Goal: Task Accomplishment & Management: Manage account settings

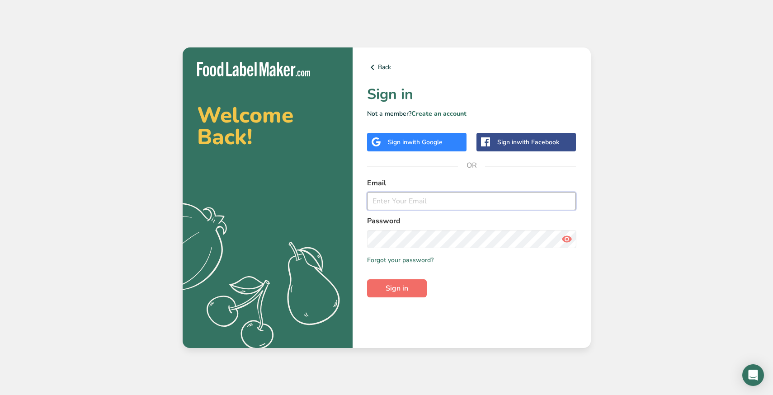
type input "[EMAIL_ADDRESS][DOMAIN_NAME]"
click at [397, 285] on span "Sign in" at bounding box center [397, 288] width 23 height 11
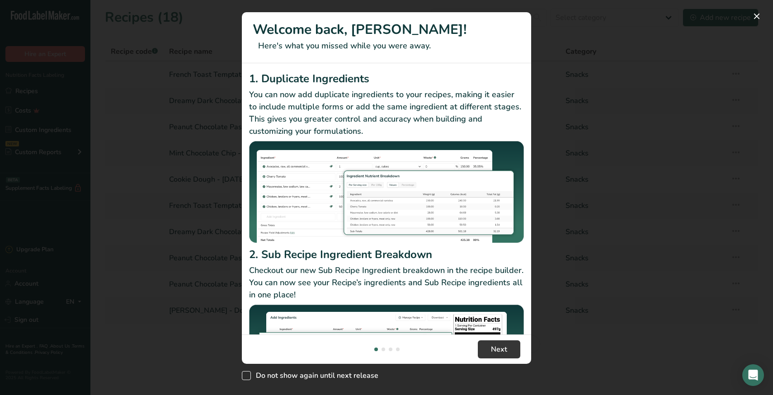
click at [249, 376] on span "New Features" at bounding box center [246, 375] width 9 height 9
click at [248, 376] on input "Do not show again until next release" at bounding box center [245, 376] width 6 height 6
checkbox input "true"
click at [498, 355] on button "Next" at bounding box center [499, 349] width 42 height 18
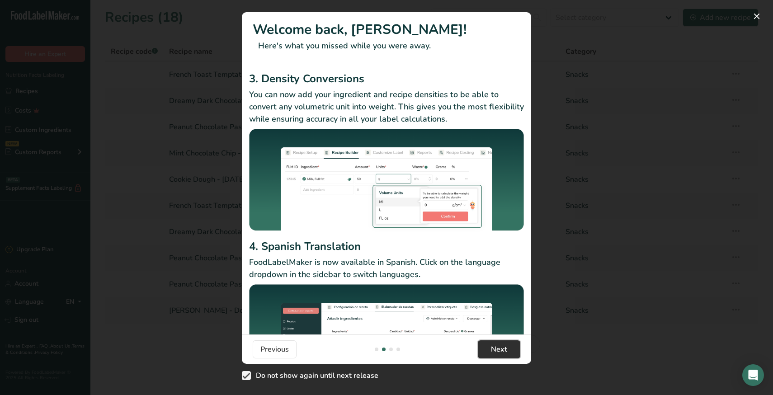
click at [498, 355] on button "Next" at bounding box center [499, 349] width 42 height 18
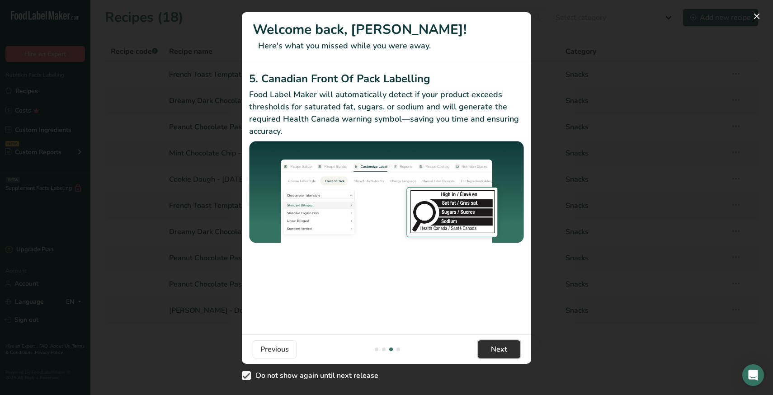
click at [498, 355] on button "Next" at bounding box center [499, 349] width 42 height 18
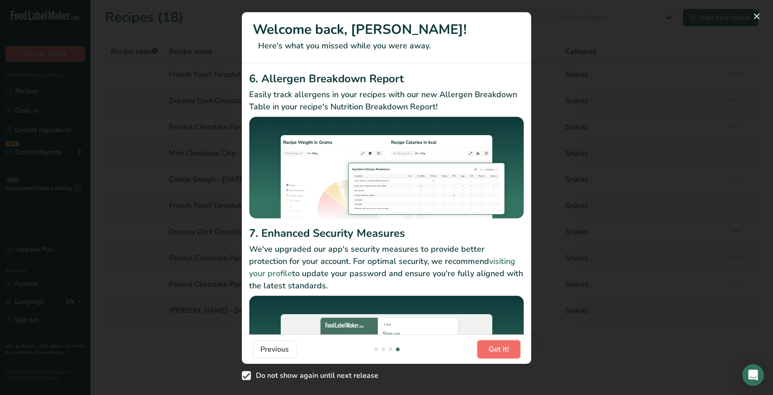
click at [498, 355] on button "Got it!" at bounding box center [498, 349] width 43 height 18
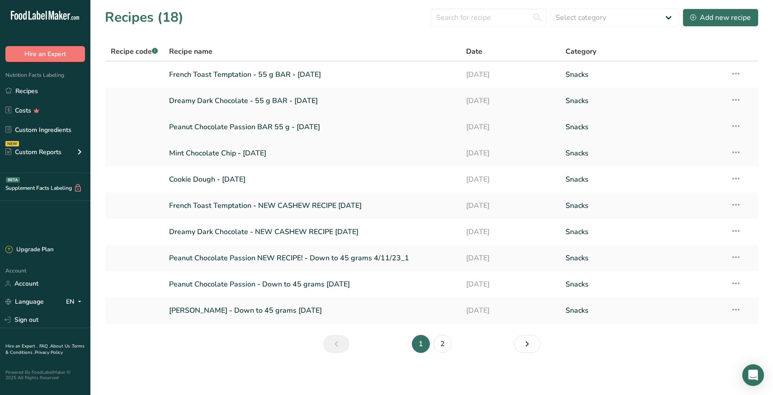
click at [253, 128] on link "Peanut Chocolate Passion BAR 55 g - July 2024" at bounding box center [312, 127] width 287 height 19
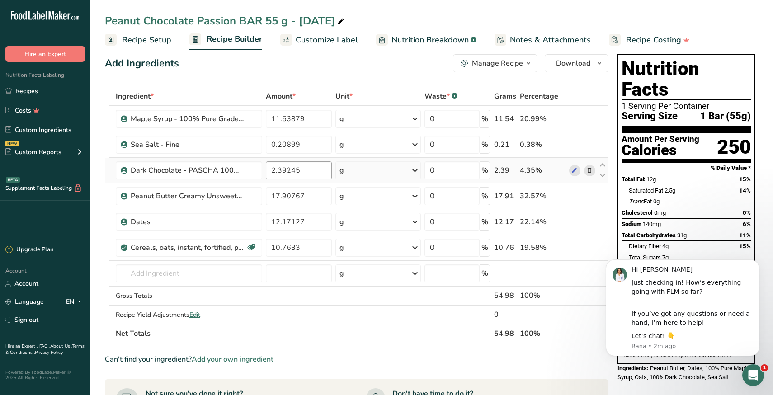
scroll to position [10, 0]
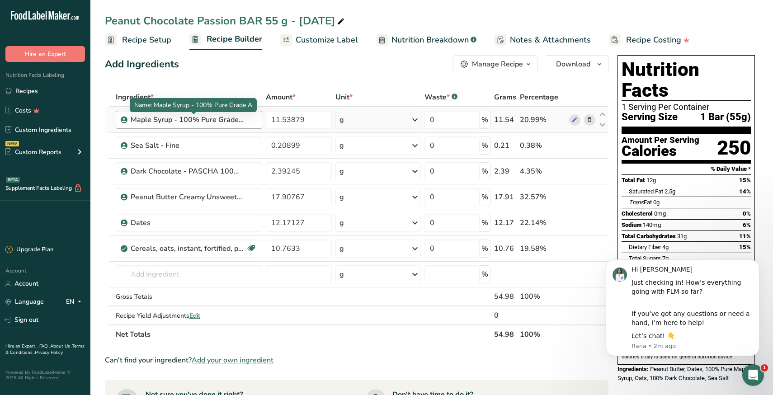
click at [189, 122] on div "Maple Syrup - 100% Pure Grade A" at bounding box center [187, 119] width 113 height 11
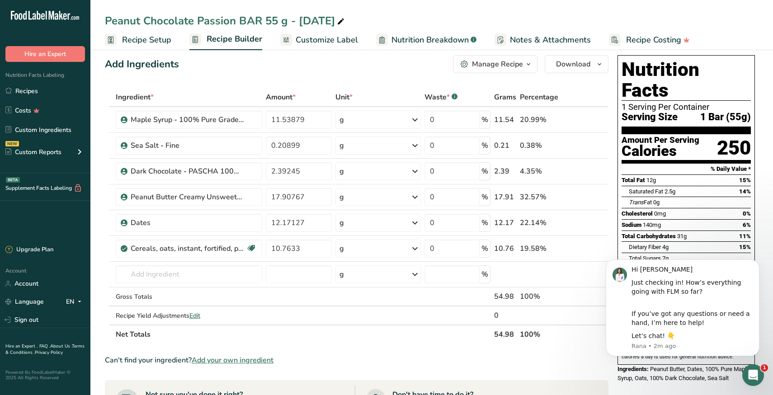
click at [274, 84] on div "Add Ingredients Manage Recipe Delete Recipe Duplicate Recipe Scale Recipe Save …" at bounding box center [359, 358] width 509 height 613
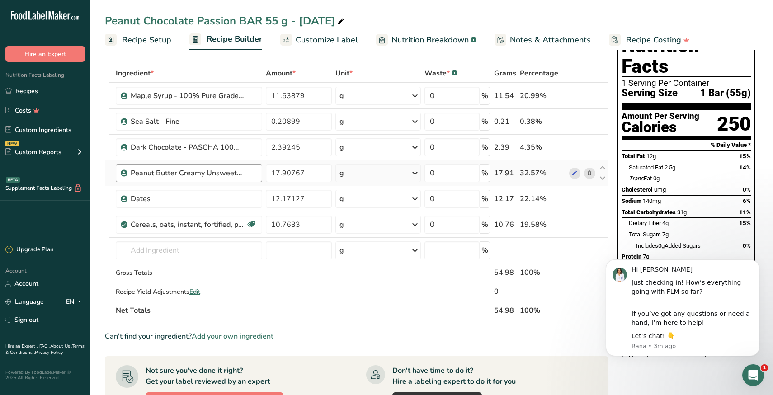
scroll to position [38, 0]
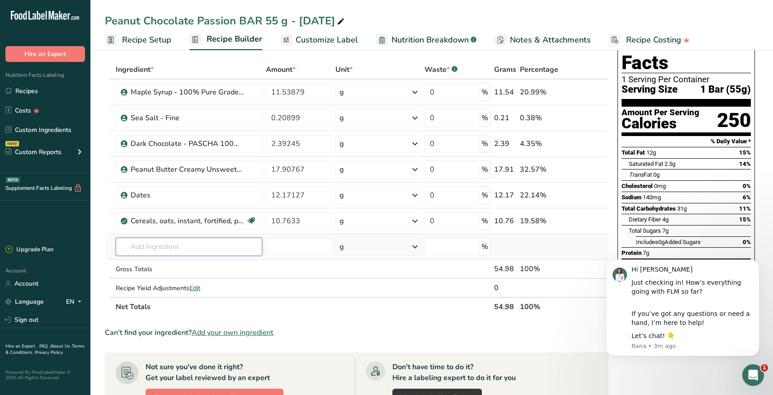
click at [171, 245] on input "text" at bounding box center [189, 247] width 147 height 18
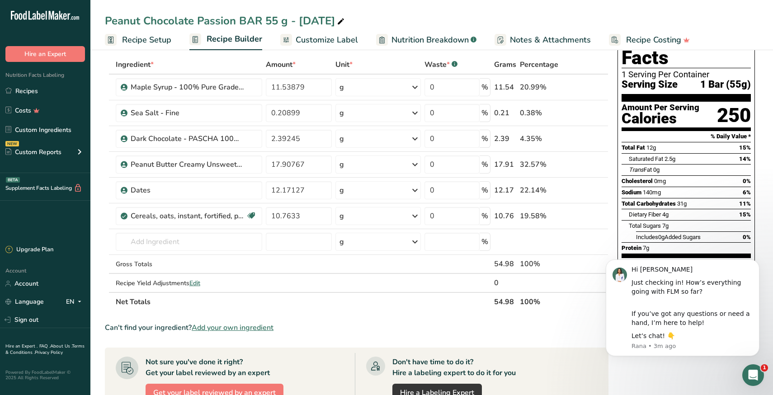
click at [160, 312] on section "Ingredient * Amount * Unit * Waste * .a-a{fill:#347362;}.b-a{fill:#fff;} Grams …" at bounding box center [357, 336] width 504 height 562
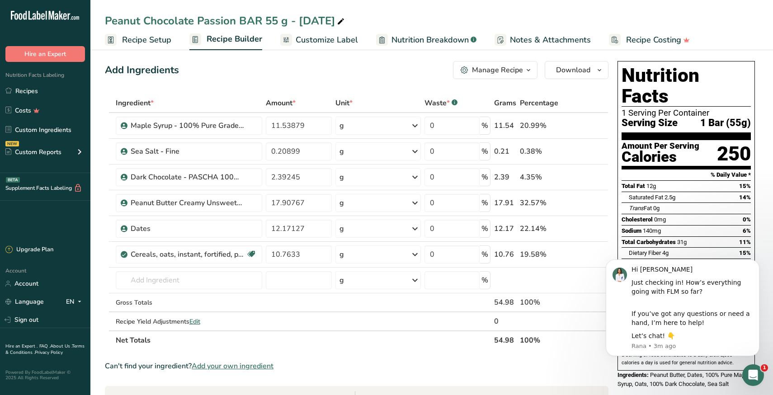
scroll to position [0, 0]
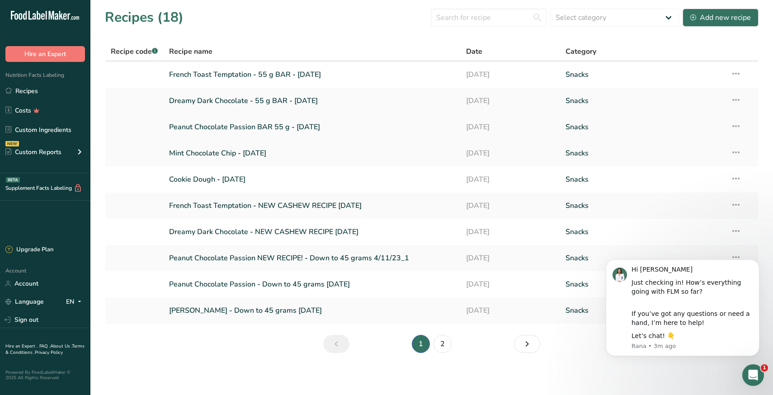
click at [735, 127] on icon at bounding box center [736, 126] width 11 height 16
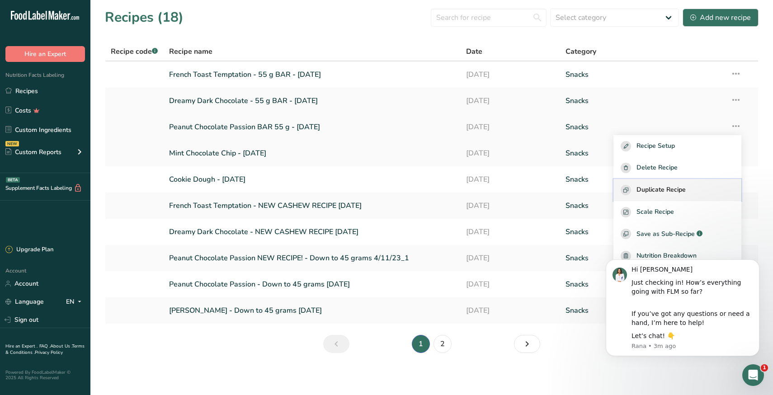
click at [679, 191] on span "Duplicate Recipe" at bounding box center [661, 190] width 49 height 10
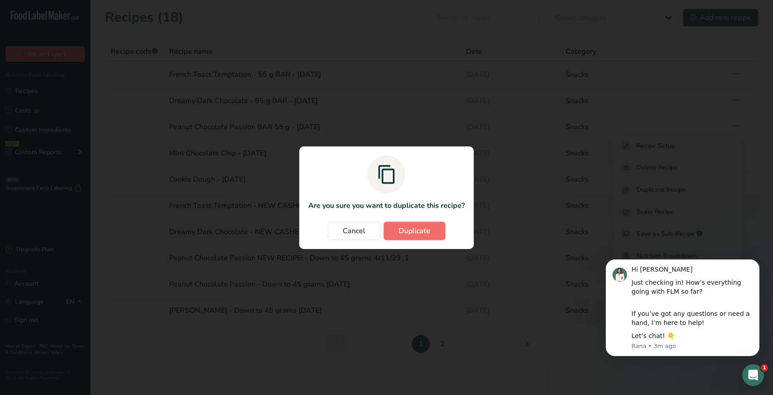
click at [407, 232] on span "Duplicate" at bounding box center [415, 231] width 32 height 11
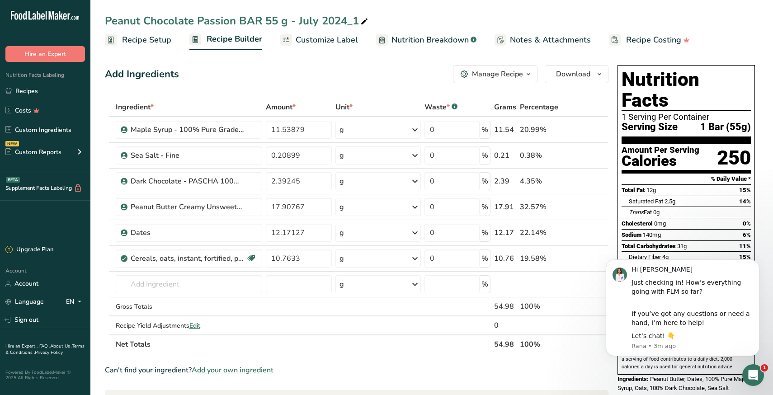
click at [335, 26] on div "Peanut Chocolate Passion BAR 55 g - July 2024_1" at bounding box center [237, 21] width 265 height 16
type input "Peanut Chocolate Passion BAR 55 g - TEST August 2025"
click at [192, 282] on input "text" at bounding box center [189, 284] width 147 height 18
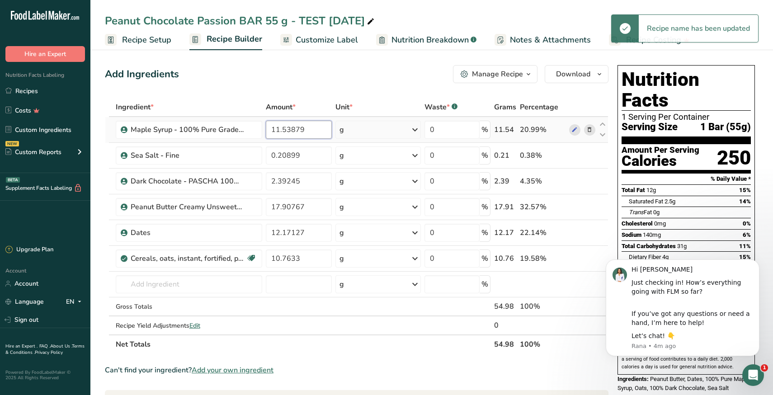
click at [295, 134] on input "11.53879" at bounding box center [299, 130] width 66 height 18
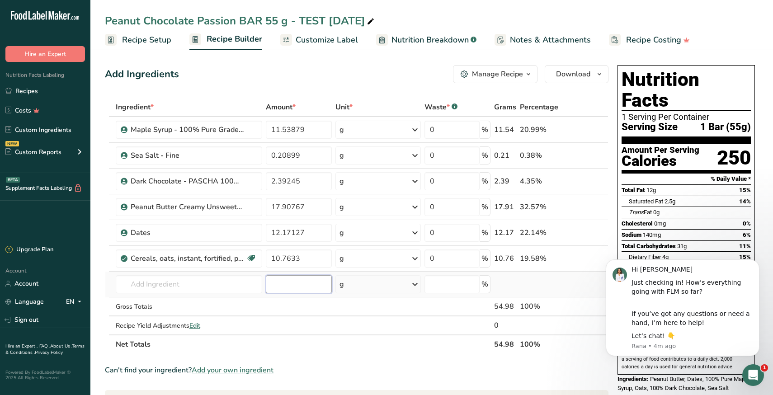
click at [277, 291] on div "Ingredient * Amount * Unit * Waste * .a-a{fill:#347362;}.b-a{fill:#fff;} Grams …" at bounding box center [357, 226] width 504 height 256
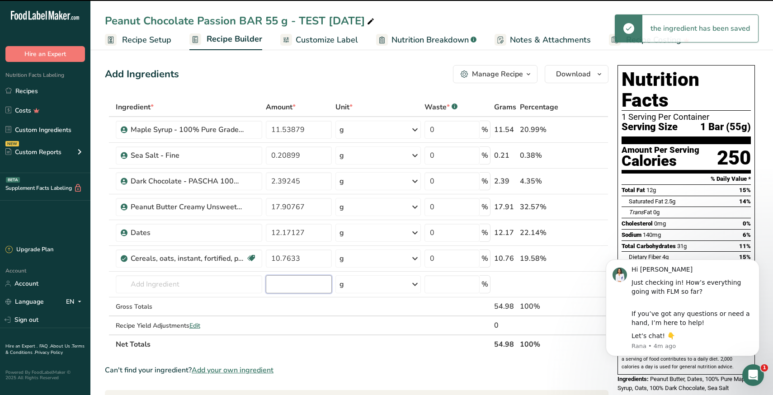
paste input "11.53879"
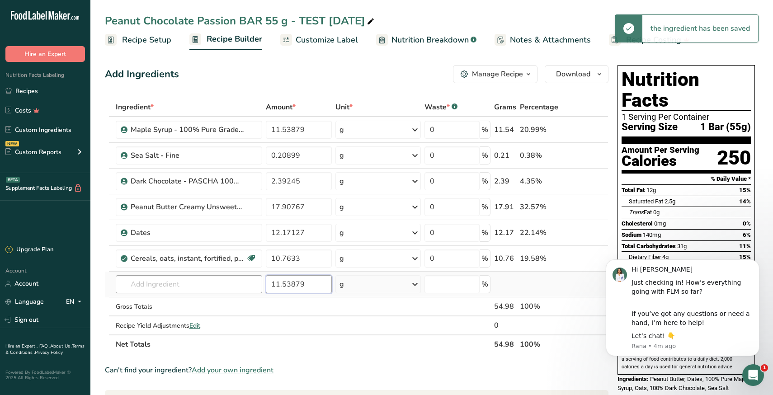
type input "11.53879"
click at [220, 286] on input "text" at bounding box center [189, 284] width 147 height 18
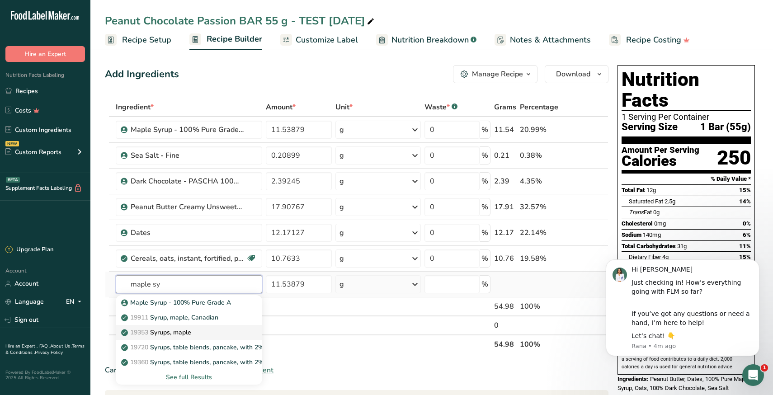
type input "maple sy"
click at [210, 330] on div "19353 Syrups, maple" at bounding box center [182, 332] width 118 height 9
type input "Syrups, maple"
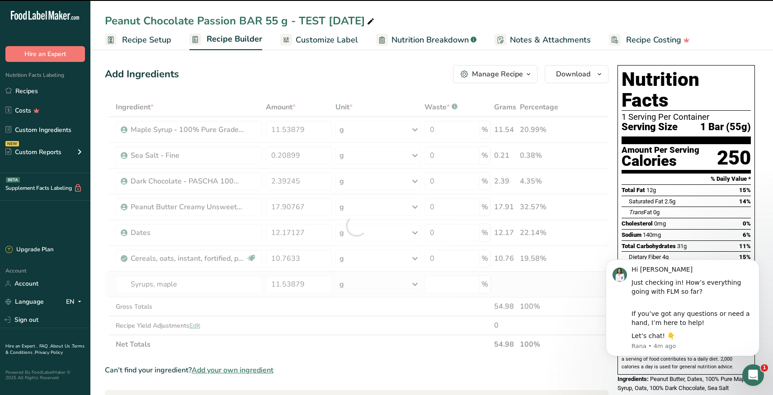
type input "0"
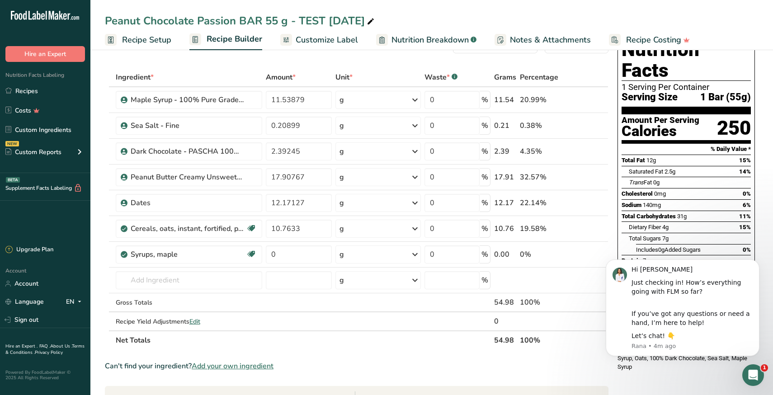
scroll to position [29, 0]
click at [289, 256] on input "0" at bounding box center [299, 255] width 66 height 18
paste input "11.53879"
type input "11.53879"
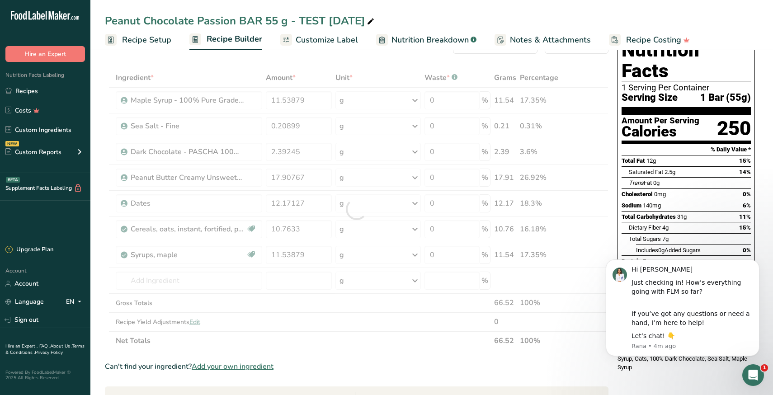
click at [533, 17] on div "Peanut Chocolate Passion BAR 55 g - TEST August 2025" at bounding box center [431, 21] width 683 height 16
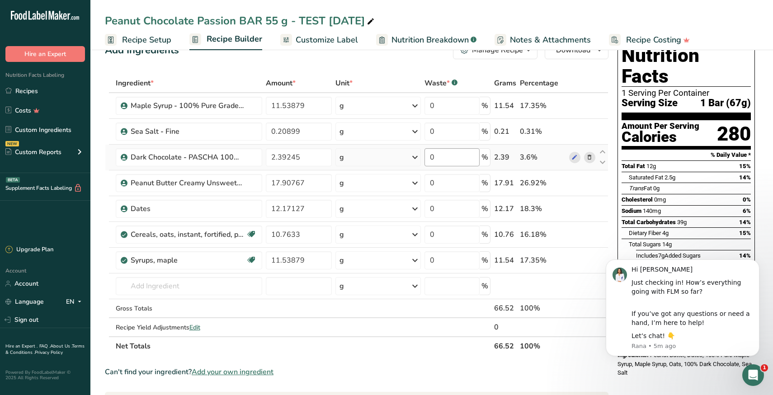
scroll to position [24, 0]
click at [590, 108] on icon at bounding box center [589, 106] width 6 height 9
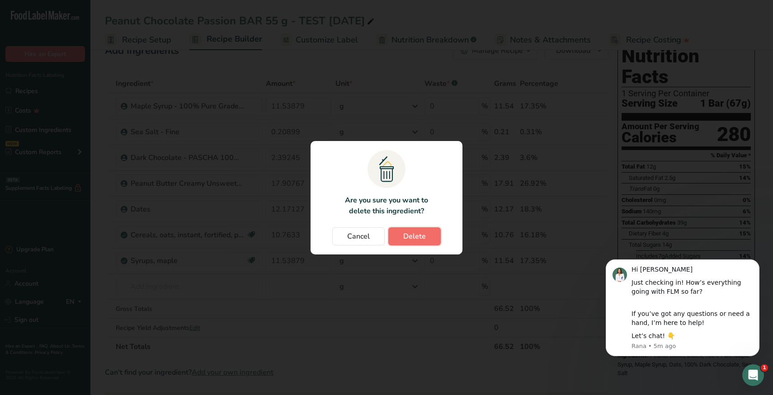
click at [409, 238] on span "Delete" at bounding box center [414, 236] width 23 height 11
type input "0.20899"
type input "2.39245"
type input "17.90767"
type input "12.17127"
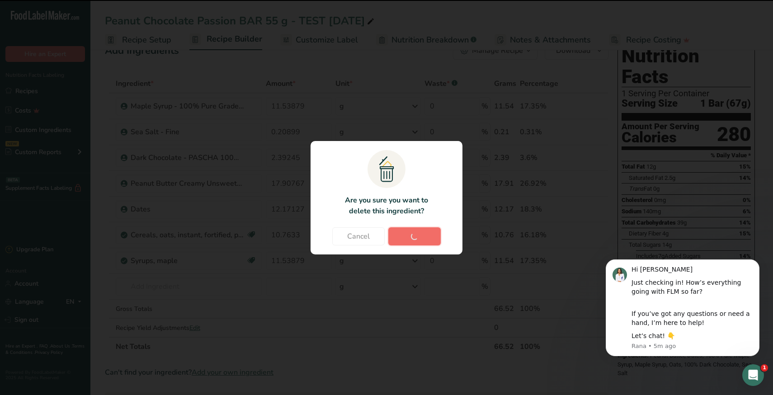
type input "10.7633"
type input "11.53879"
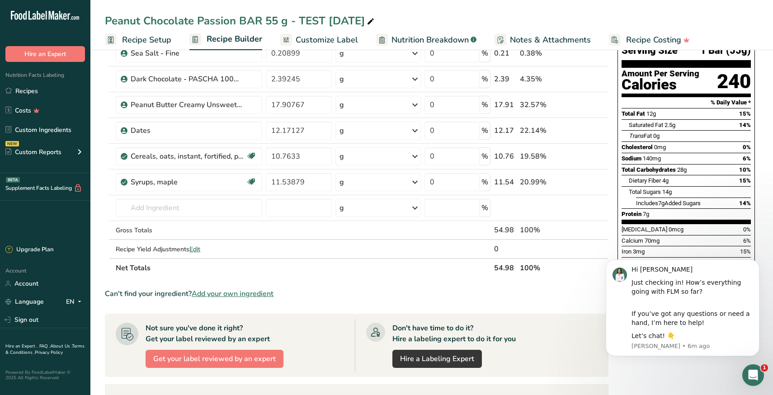
scroll to position [68, 0]
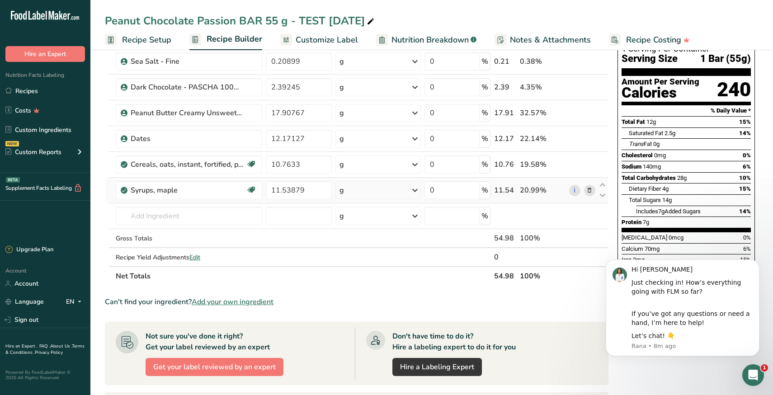
click at [590, 192] on icon at bounding box center [589, 190] width 6 height 9
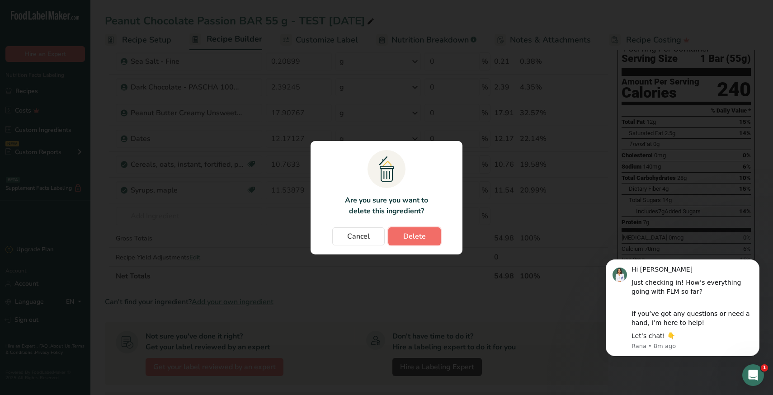
click at [427, 233] on button "Delete" at bounding box center [414, 236] width 52 height 18
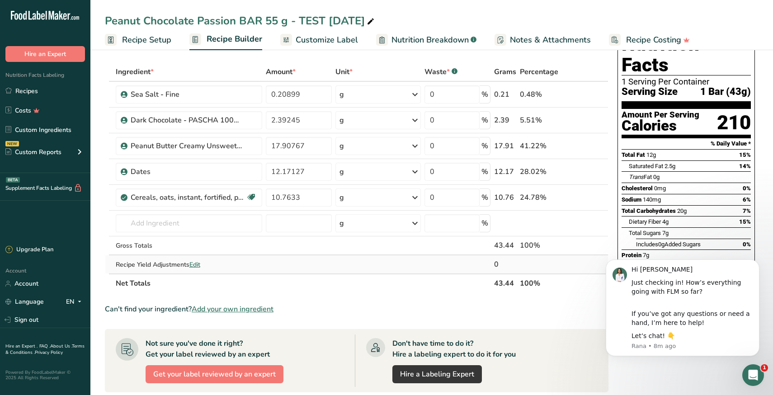
scroll to position [41, 0]
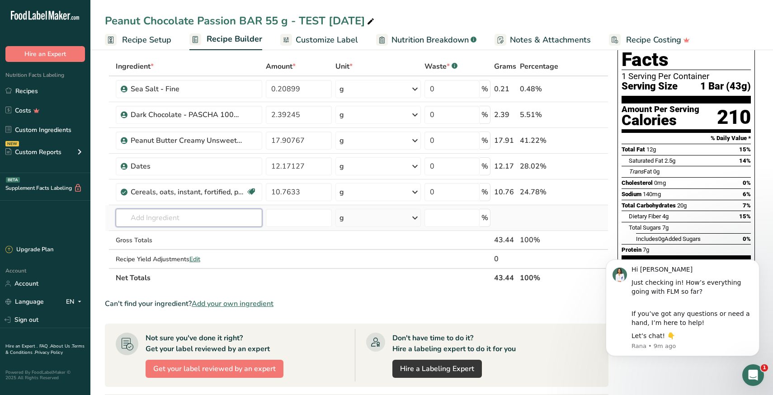
click at [147, 221] on input "text" at bounding box center [189, 218] width 147 height 18
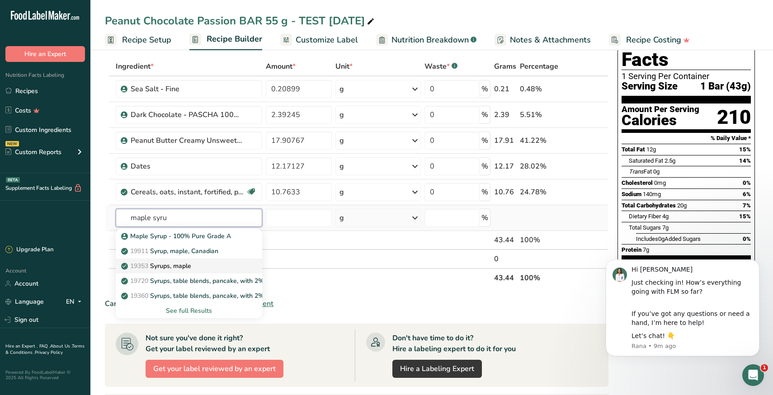
type input "maple syru"
click at [148, 264] on span "19353" at bounding box center [139, 266] width 18 height 9
type input "Syrups, maple"
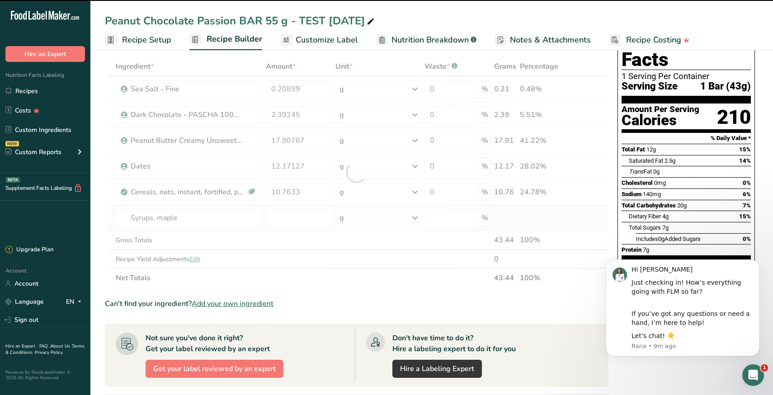
type input "0"
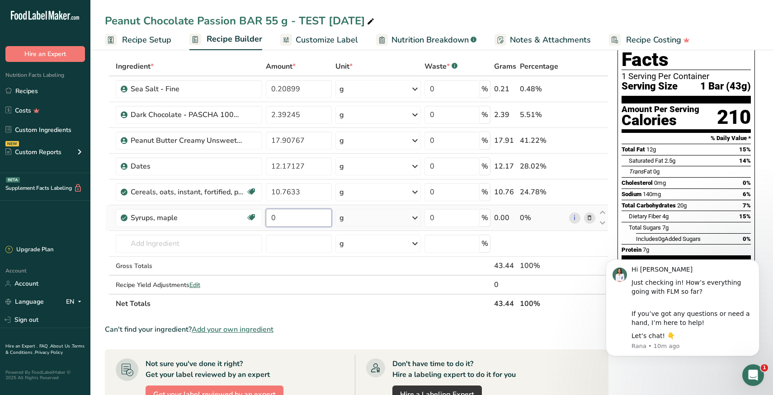
click at [281, 219] on input "0" at bounding box center [299, 218] width 66 height 18
paste input "11.53879"
type input "11.53879"
click at [102, 259] on section "Add Ingredients Manage Recipe Delete Recipe Duplicate Recipe Scale Recipe Save …" at bounding box center [431, 326] width 683 height 641
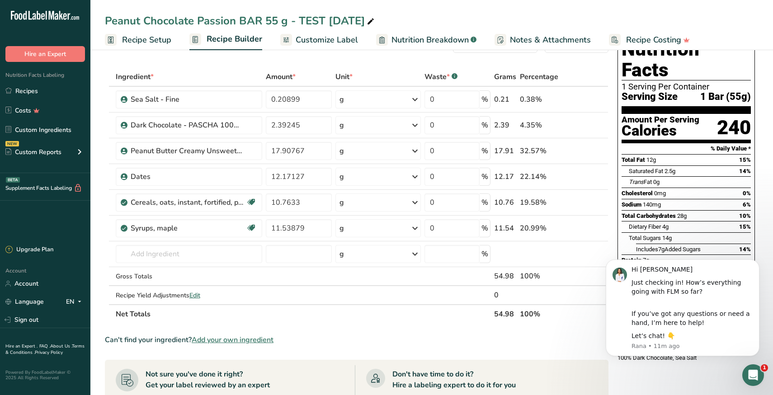
scroll to position [0, 0]
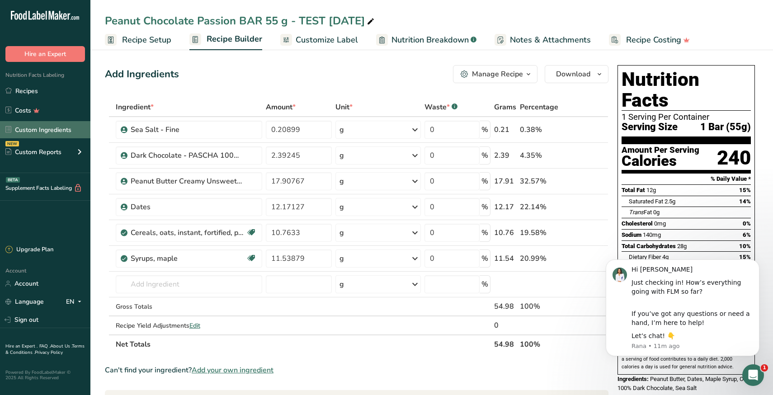
click at [39, 127] on link "Custom Ingredients" at bounding box center [45, 129] width 90 height 17
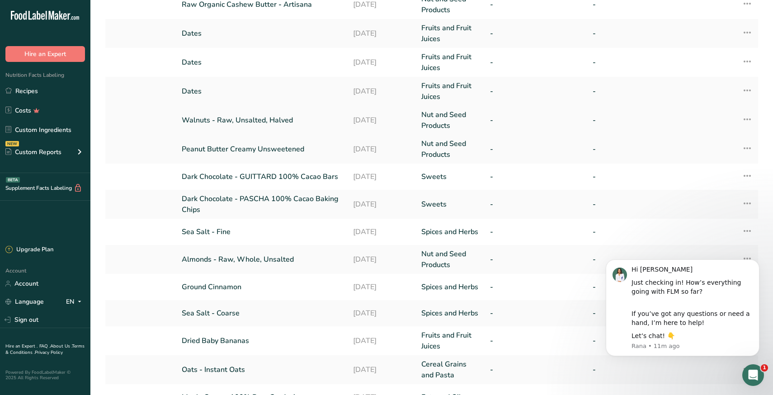
scroll to position [168, 0]
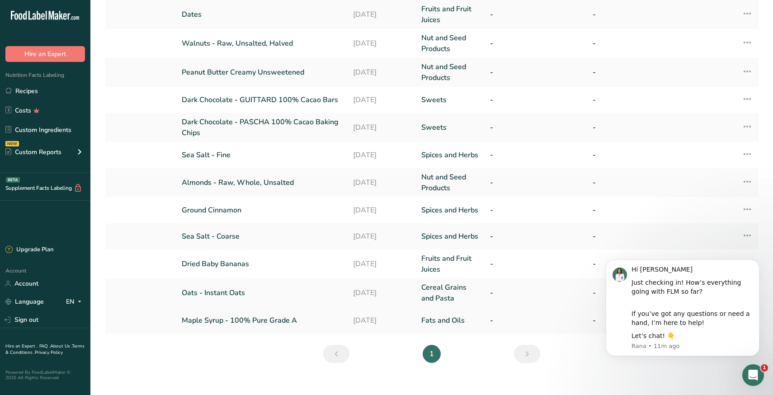
click at [237, 319] on link "Maple Syrup - 100% Pure Grade A" at bounding box center [262, 320] width 160 height 11
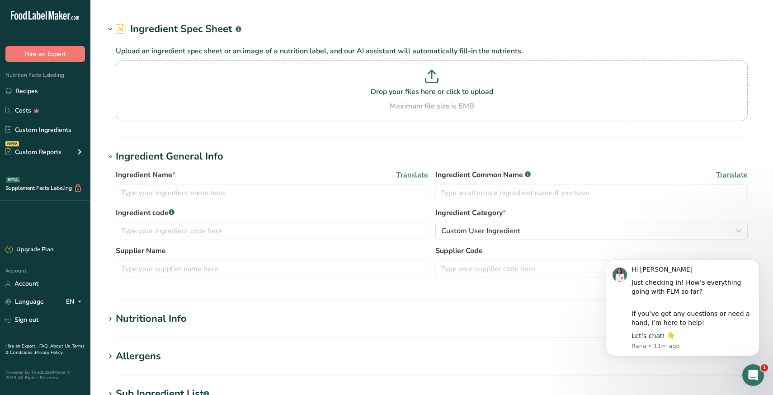
type input "Maple Syrup - 100% Pure Grade A"
type input "100% Pure Maple Syrup"
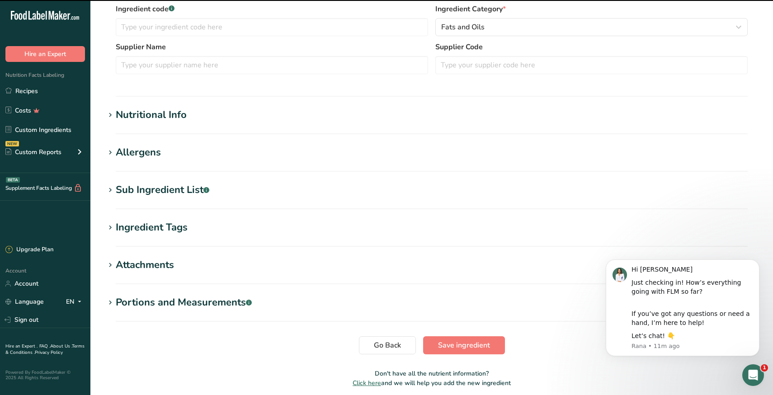
scroll to position [240, 0]
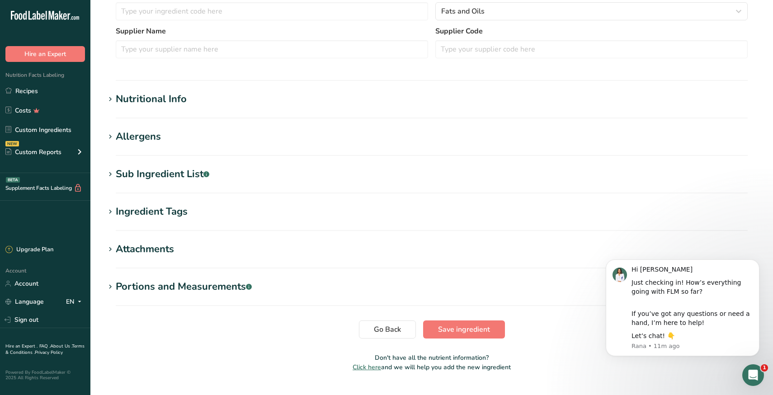
click at [109, 100] on icon at bounding box center [110, 99] width 8 height 13
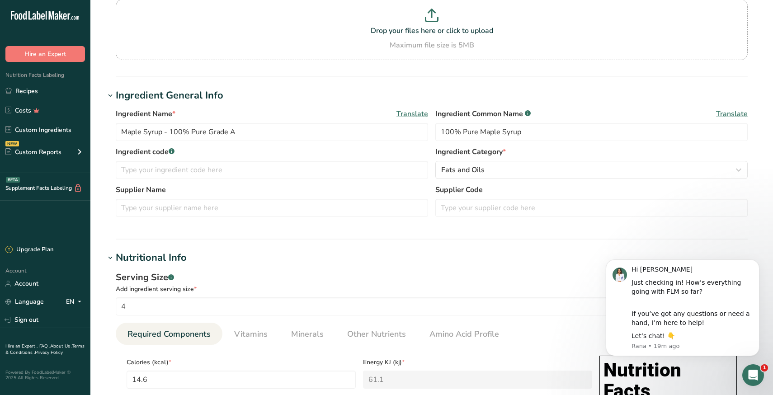
scroll to position [0, 0]
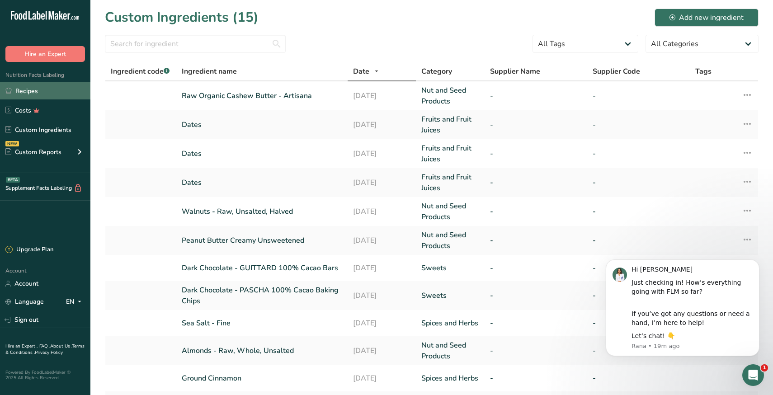
click at [33, 93] on link "Recipes" at bounding box center [45, 90] width 90 height 17
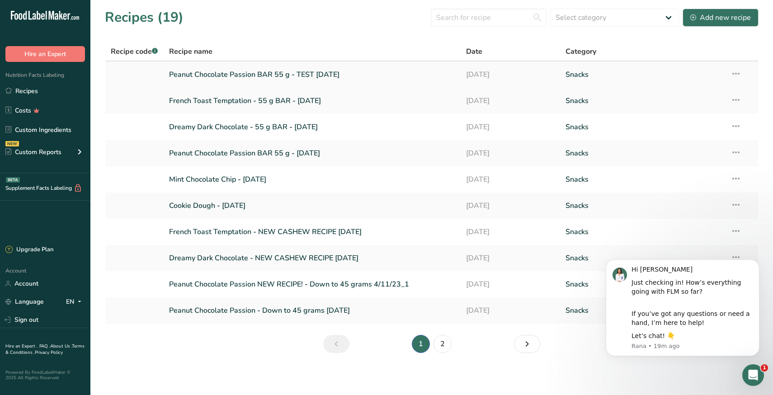
click at [220, 76] on link "Peanut Chocolate Passion BAR 55 g - TEST August 2025" at bounding box center [312, 74] width 287 height 19
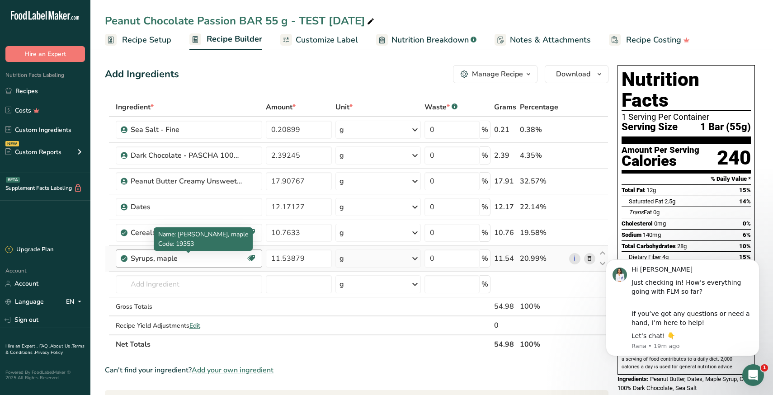
click at [156, 259] on div "Syrups, maple" at bounding box center [187, 258] width 113 height 11
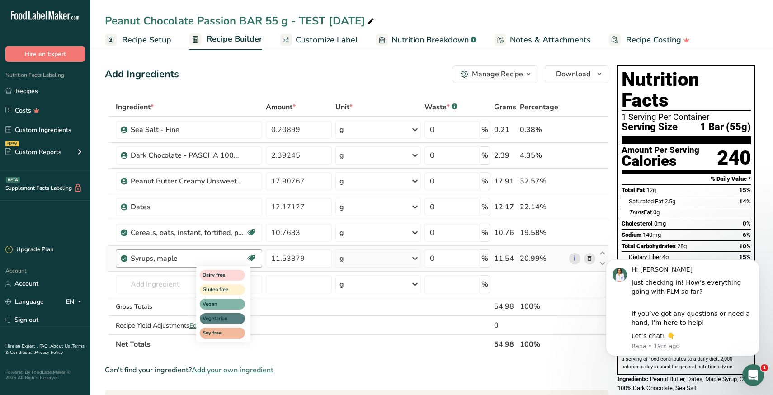
click at [253, 258] on icon at bounding box center [251, 258] width 9 height 14
click at [578, 258] on link "i" at bounding box center [574, 258] width 11 height 11
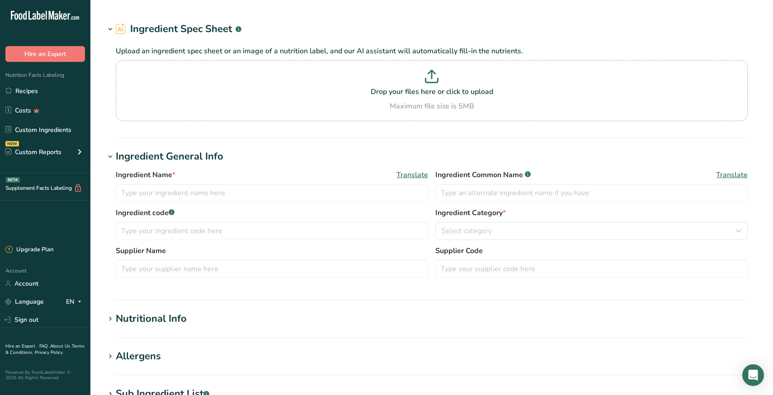
type input "Syrups, maple"
type input "Maple Syrup"
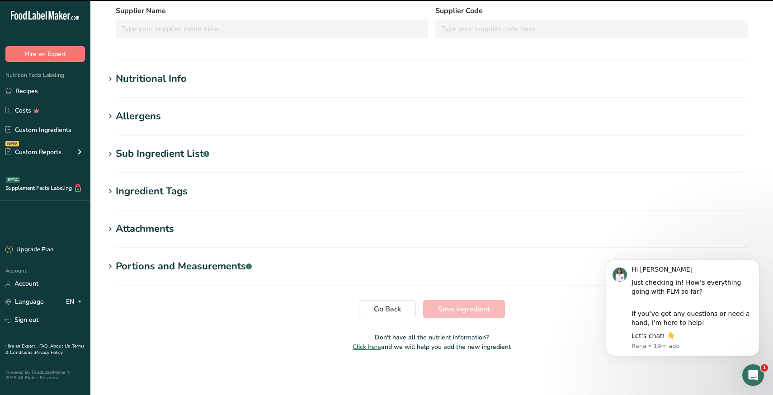
click at [111, 87] on section "Nutritional Info Required Components Vitamins Minerals Other Nutrients Amino Ac…" at bounding box center [432, 84] width 654 height 27
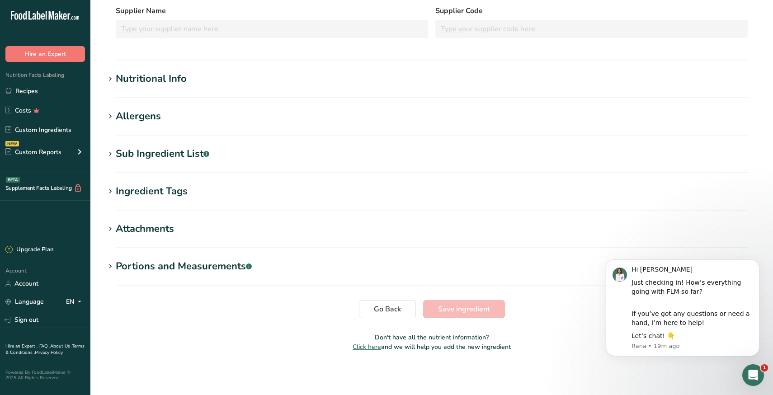
click at [110, 79] on icon at bounding box center [110, 79] width 8 height 13
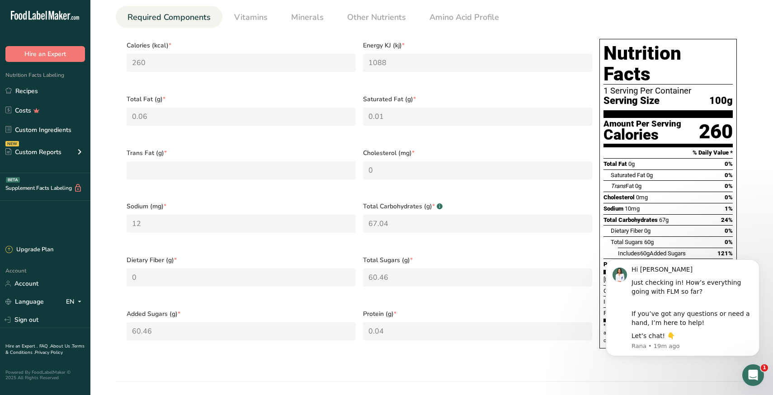
scroll to position [282, 0]
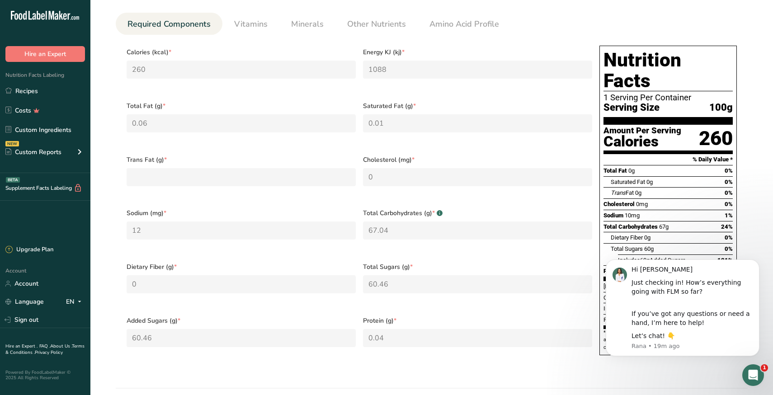
click at [596, 356] on body "Hi [PERSON_NAME] Just checking in! How’s everything going with FLM so far? If y…" at bounding box center [683, 309] width 174 height 118
click at [756, 264] on icon "Dismiss notification" at bounding box center [757, 261] width 5 height 5
